Goal: Task Accomplishment & Management: Use online tool/utility

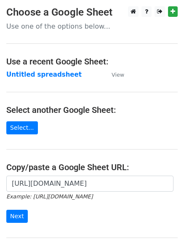
scroll to position [0, 179]
type input "https://docs.google.com/spreadsheets/d/1Bf-W3-kmmJWnpTK72A5ir7IErUS0W25rwYfFRBn…"
click at [18, 211] on input "Next" at bounding box center [16, 216] width 21 height 13
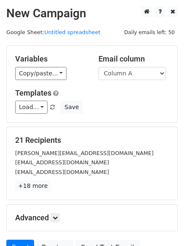
scroll to position [39, 0]
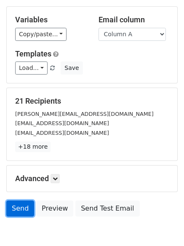
click at [16, 205] on link "Send" at bounding box center [20, 208] width 28 height 16
